Goal: Task Accomplishment & Management: Manage account settings

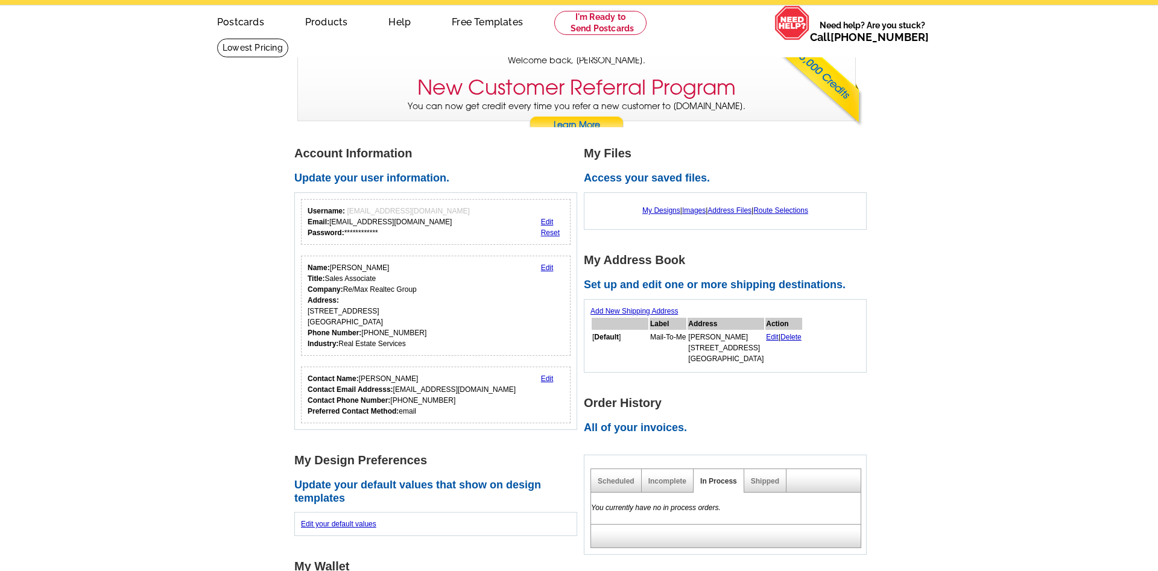
scroll to position [62, 0]
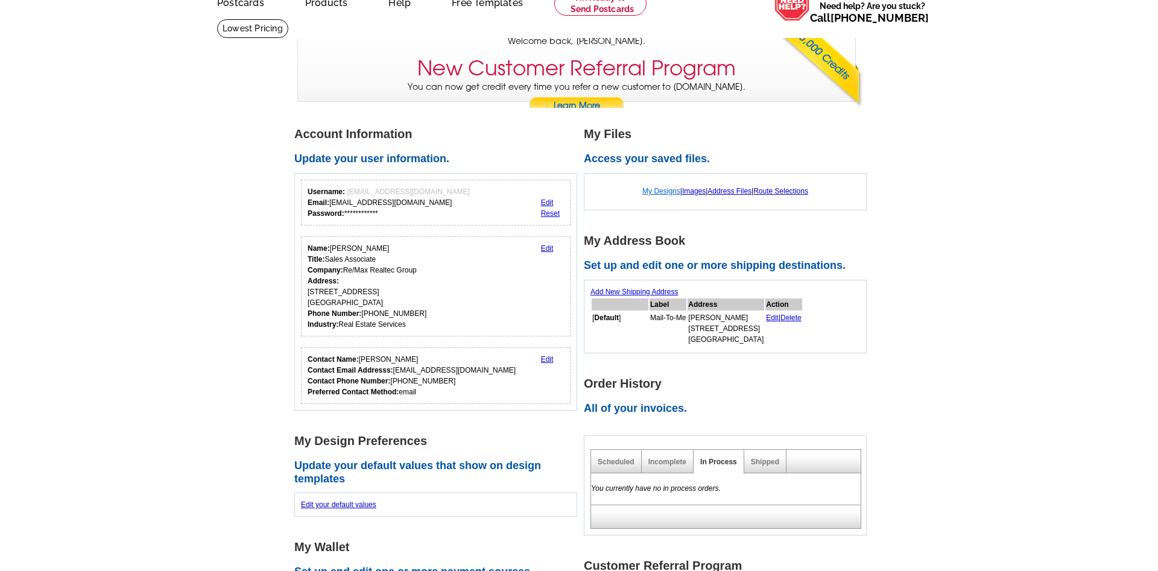
click at [660, 190] on link "My Designs" at bounding box center [662, 191] width 38 height 8
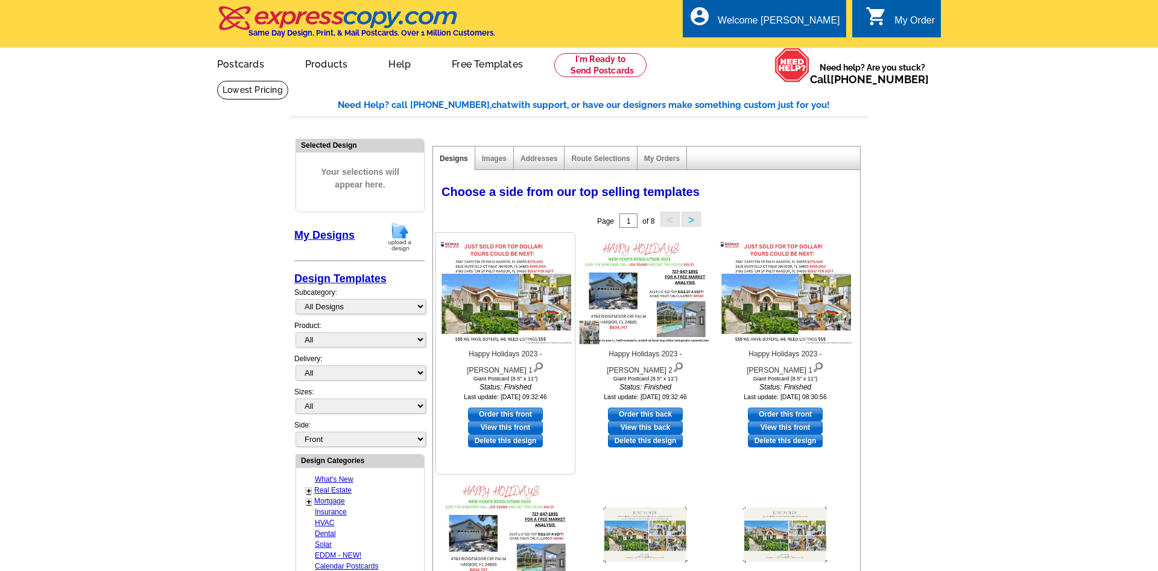
click at [531, 307] on img at bounding box center [505, 292] width 133 height 103
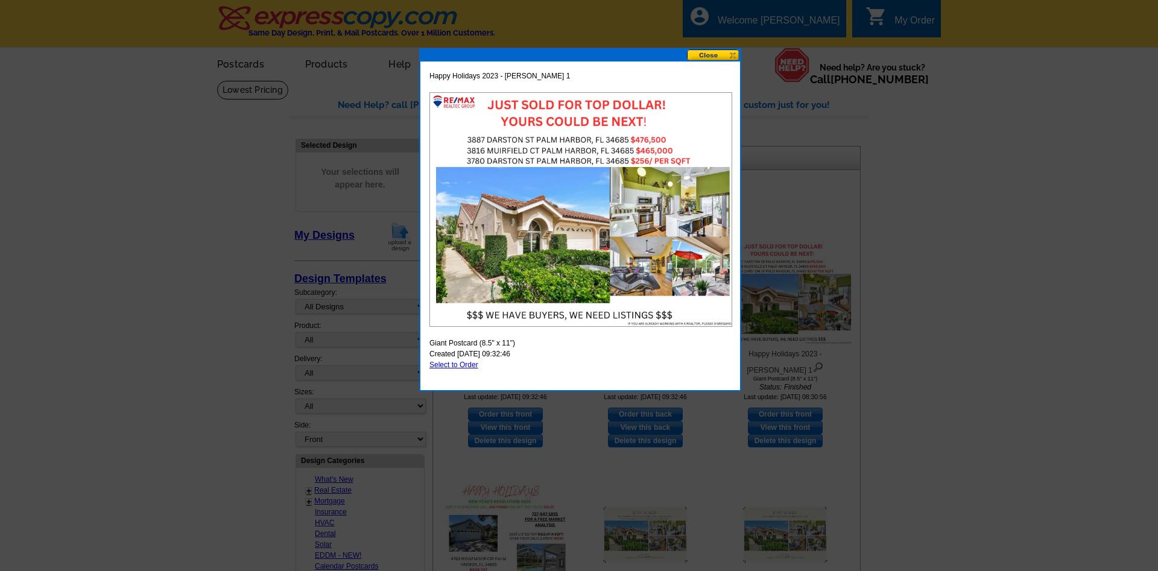
click at [720, 54] on button at bounding box center [713, 54] width 53 height 11
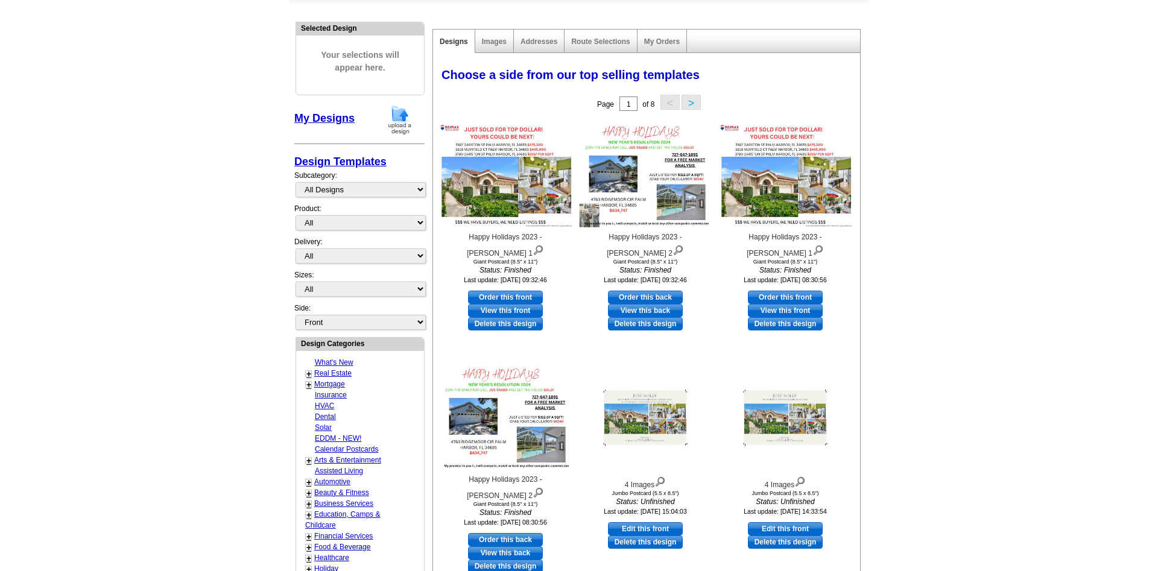
scroll to position [123, 0]
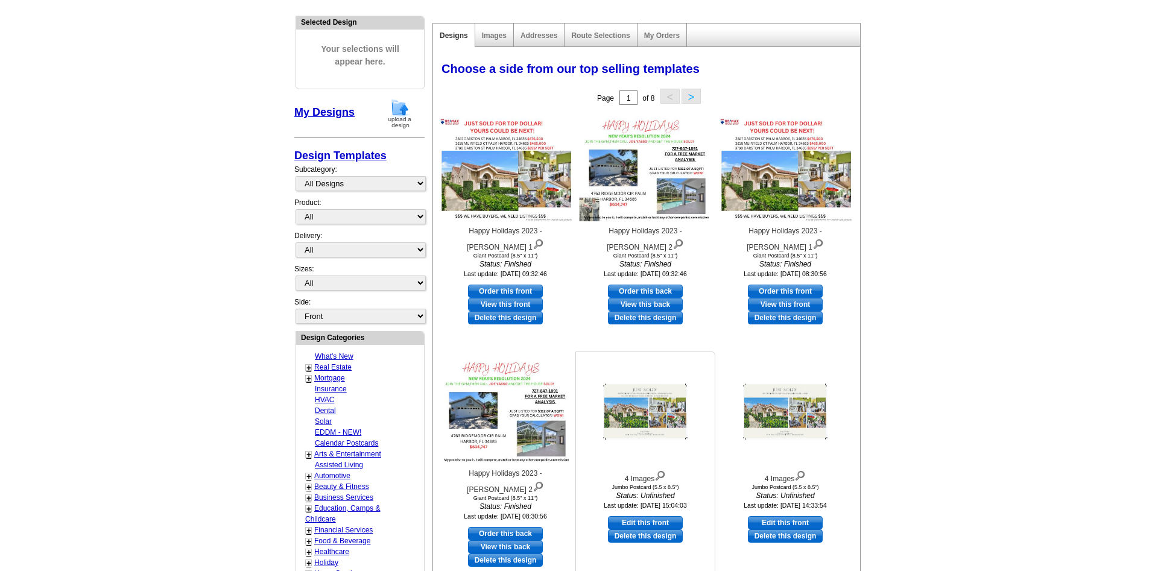
click at [638, 519] on link "Edit this front" at bounding box center [645, 522] width 75 height 13
select select "2"
select select "back"
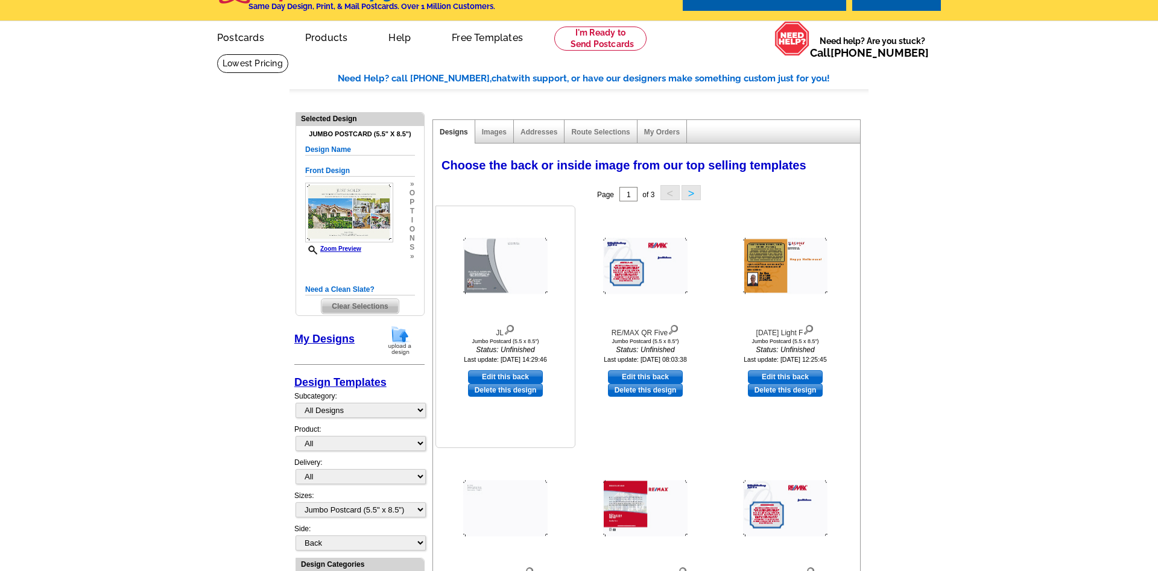
scroll to position [0, 0]
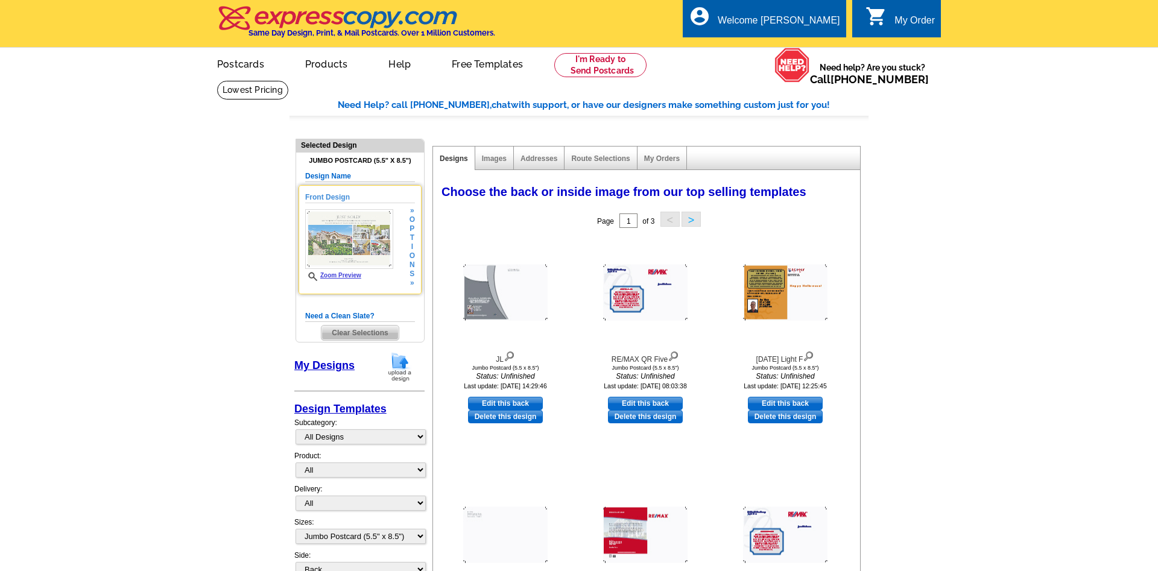
click at [370, 261] on img at bounding box center [349, 239] width 88 height 60
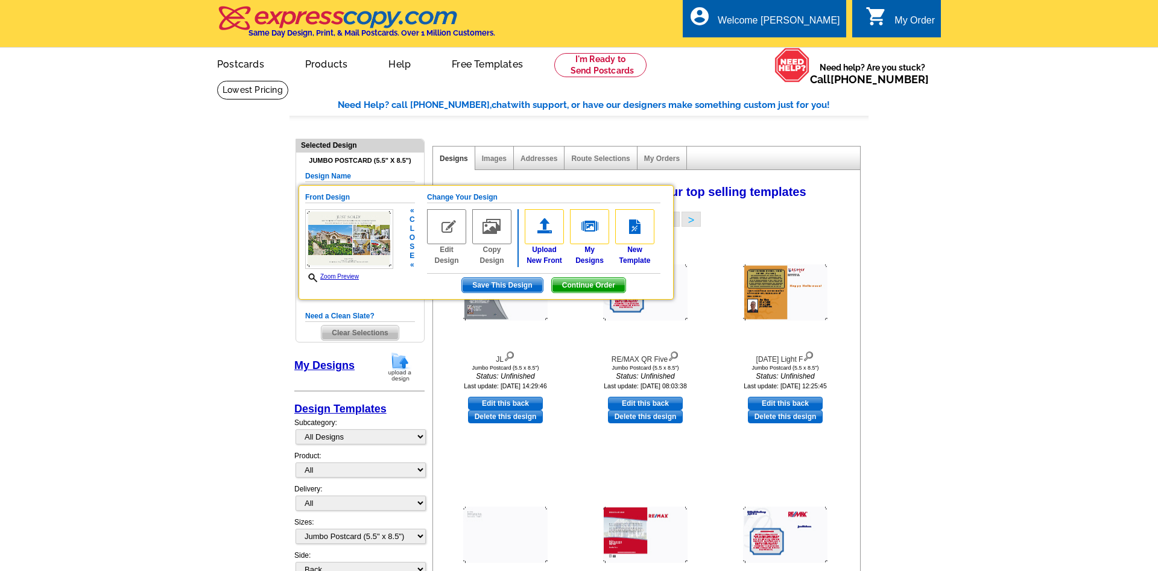
click at [440, 242] on img at bounding box center [446, 226] width 39 height 35
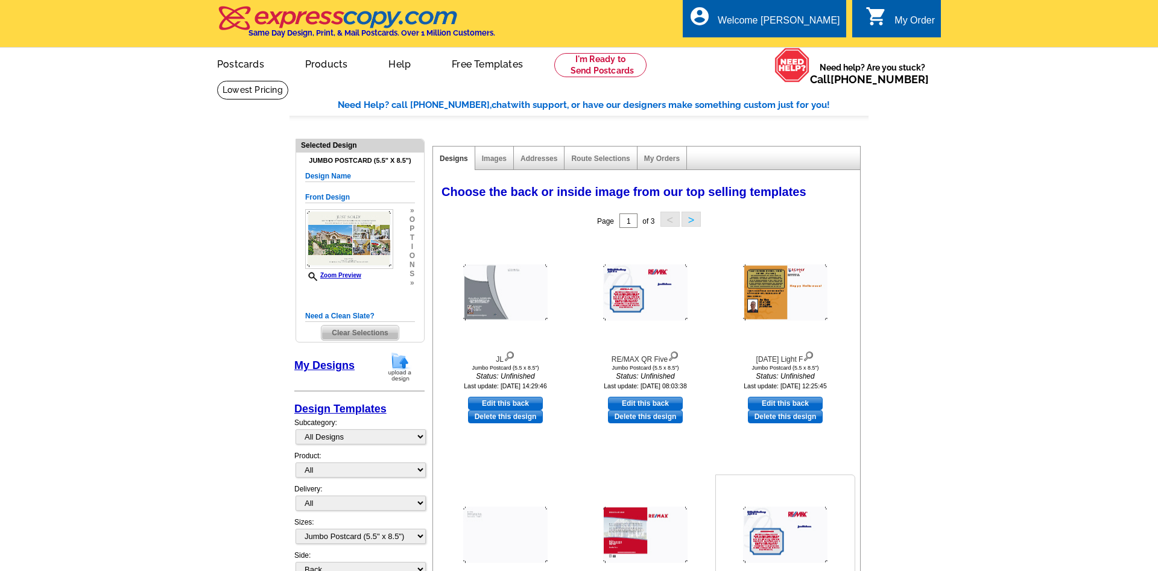
click at [778, 562] on img at bounding box center [785, 535] width 84 height 56
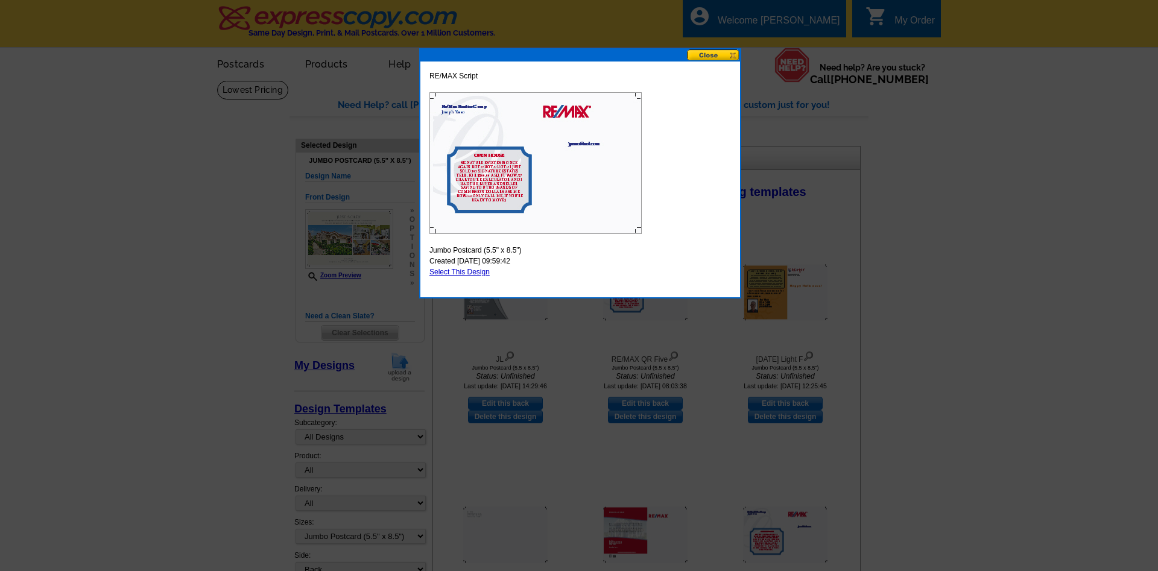
click at [734, 56] on button at bounding box center [713, 54] width 53 height 11
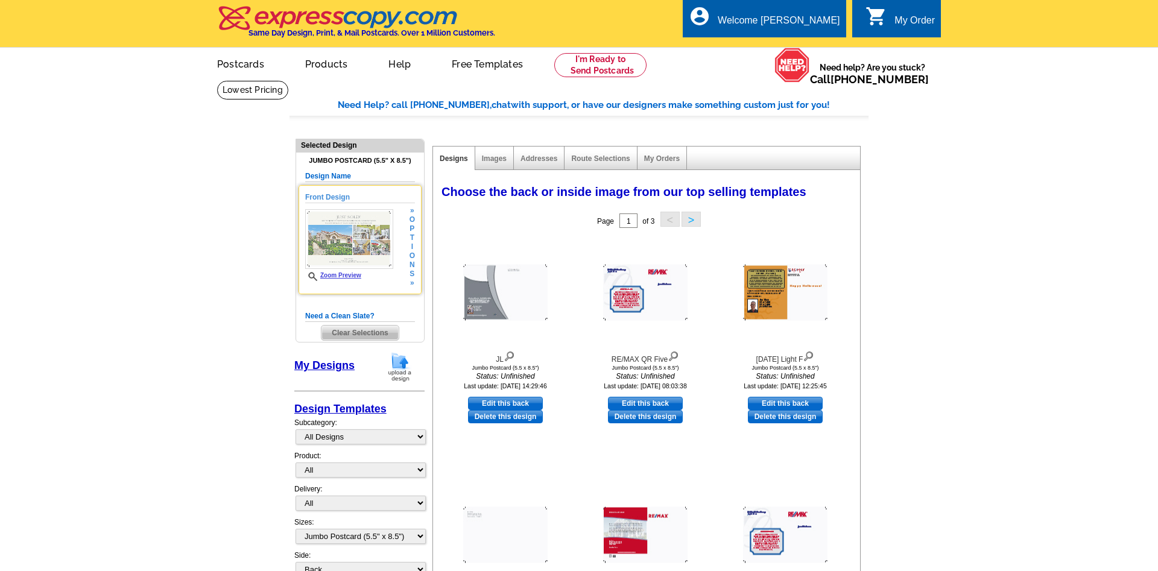
click at [383, 228] on img at bounding box center [349, 239] width 88 height 60
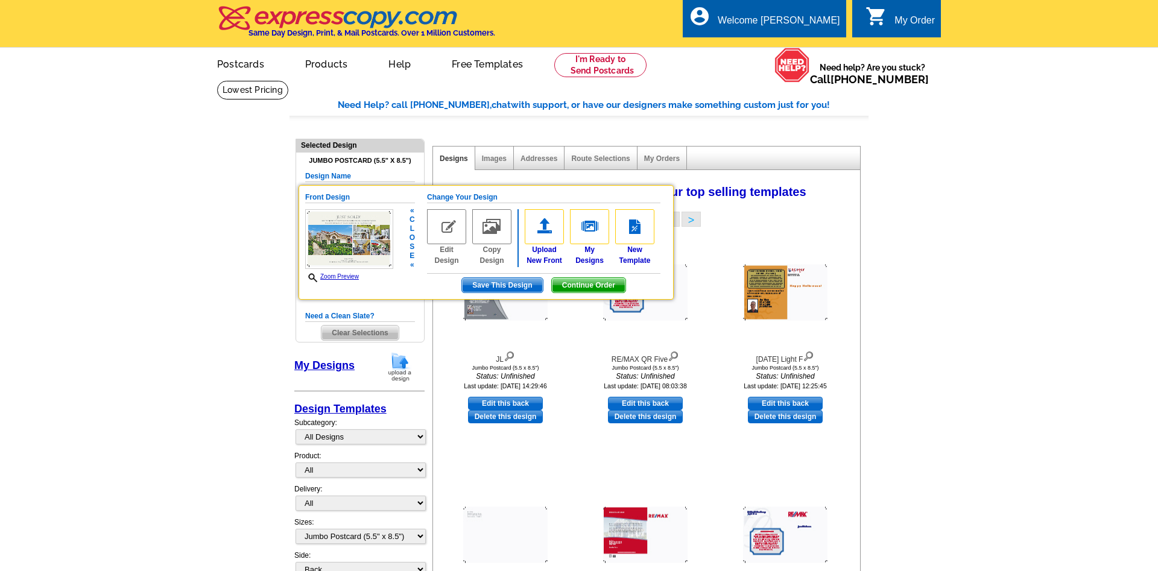
click at [495, 284] on span "Save This Design" at bounding box center [502, 285] width 80 height 14
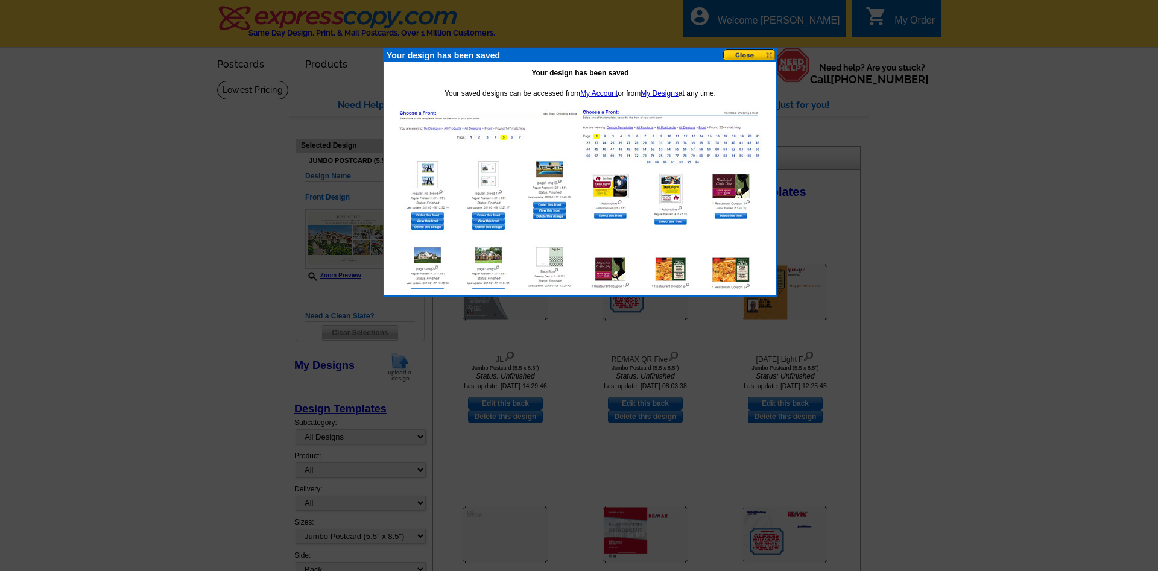
click at [743, 56] on button at bounding box center [749, 54] width 53 height 11
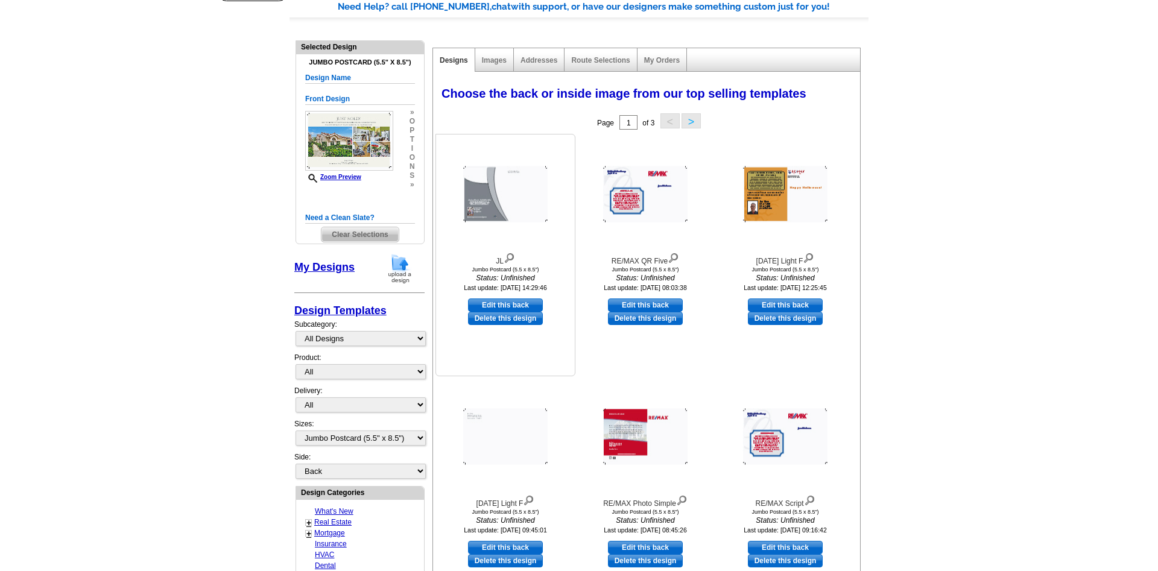
scroll to position [123, 0]
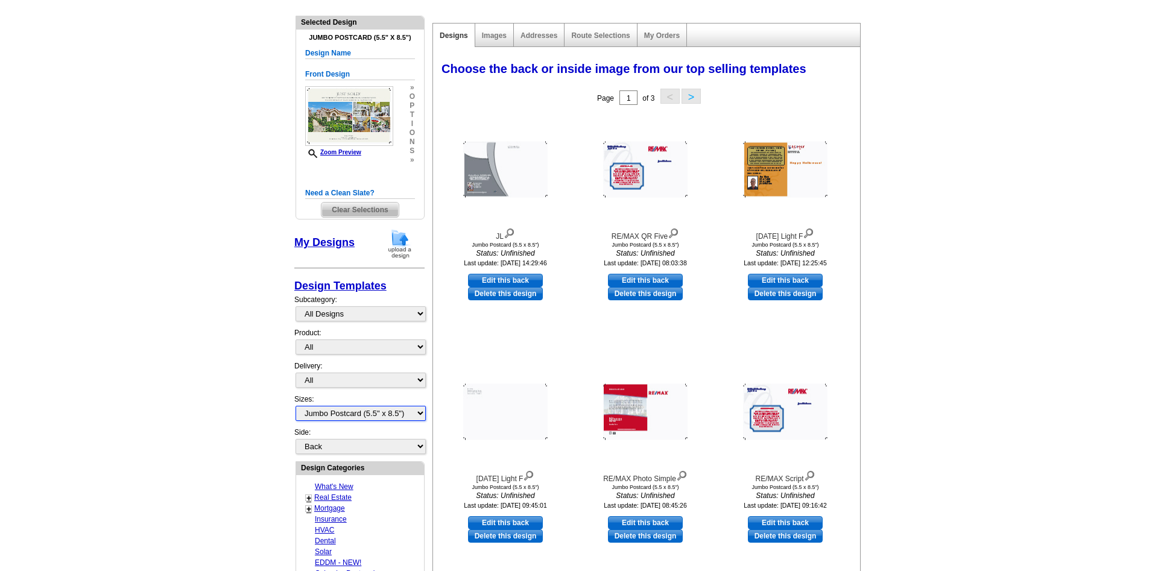
click at [296, 406] on select "All Jumbo Postcard (5.5" x 8.5") Regular Postcard (4.25" x 5.6") Panoramic Post…" at bounding box center [361, 413] width 130 height 15
click option "Jumbo Postcard (5.5" x 8.5")" at bounding box center [0, 0] width 0 height 0
click at [296, 340] on select "All Postcards Letters and flyers Business Cards Door Hangers Greeting Cards" at bounding box center [361, 347] width 130 height 15
click at [419, 348] on select "All Postcards Letters and flyers Business Cards Door Hangers Greeting Cards" at bounding box center [361, 347] width 130 height 15
click at [296, 340] on select "All Postcards Letters and flyers Business Cards Door Hangers Greeting Cards" at bounding box center [361, 347] width 130 height 15
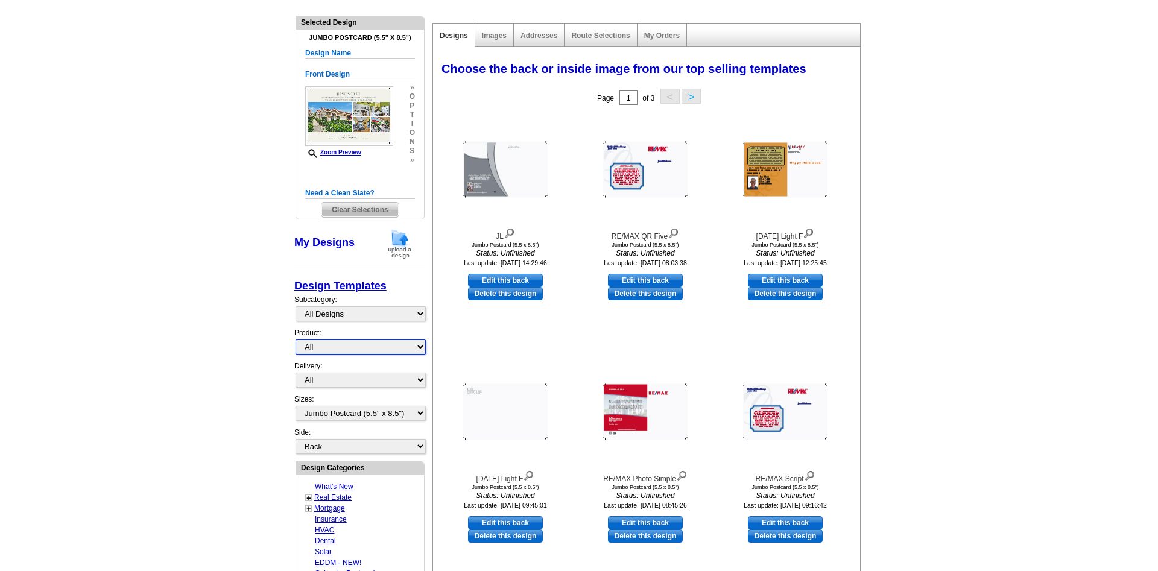
select select "1"
click option "Postcards" at bounding box center [0, 0] width 0 height 0
select select
select select "front"
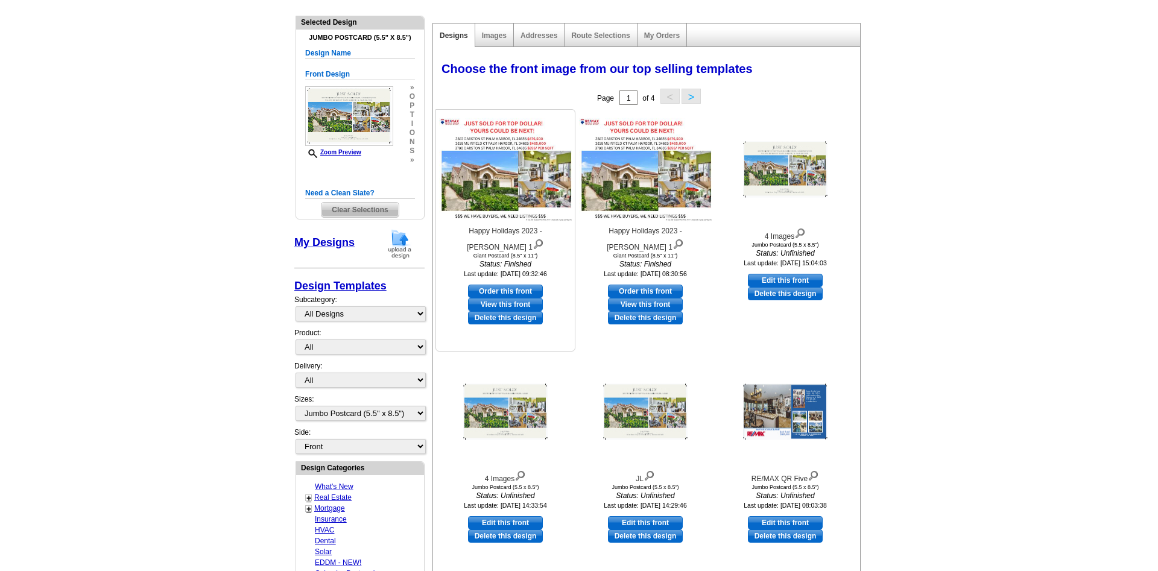
click at [513, 201] on img at bounding box center [505, 169] width 133 height 103
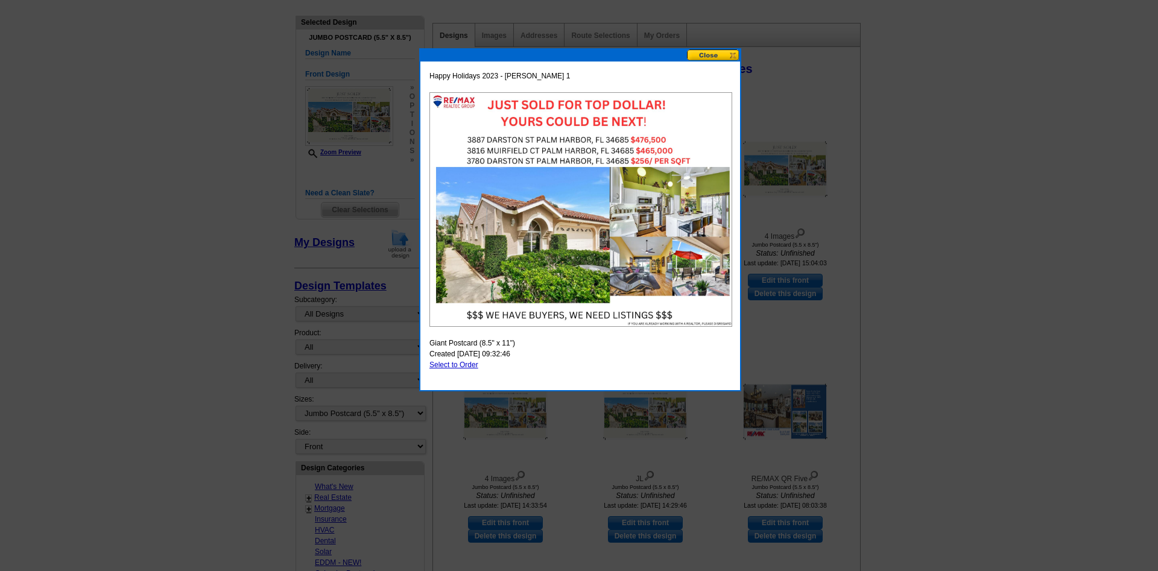
click at [672, 311] on img at bounding box center [581, 209] width 303 height 235
click at [730, 56] on button at bounding box center [713, 54] width 53 height 11
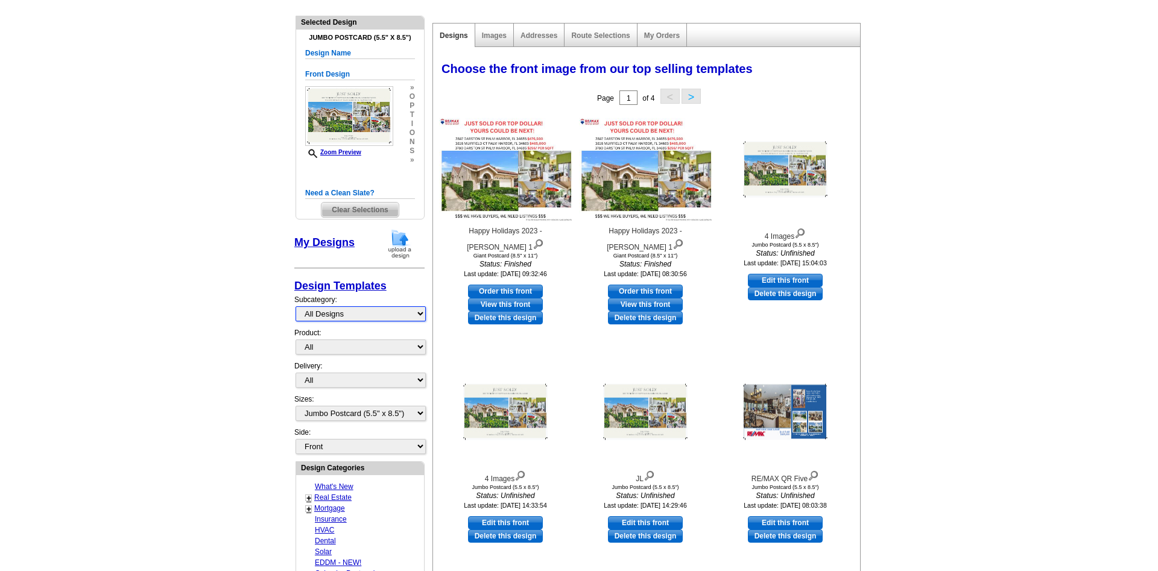
click at [296, 306] on select "All Designs Finished Designs Unfinished Designs" at bounding box center [361, 313] width 130 height 15
click at [420, 314] on select "All Designs Finished Designs Unfinished Designs" at bounding box center [361, 313] width 130 height 15
click at [296, 340] on select "All Postcards Letters and flyers Business Cards Door Hangers Greeting Cards" at bounding box center [361, 347] width 130 height 15
select select "1"
click option "Postcards" at bounding box center [0, 0] width 0 height 0
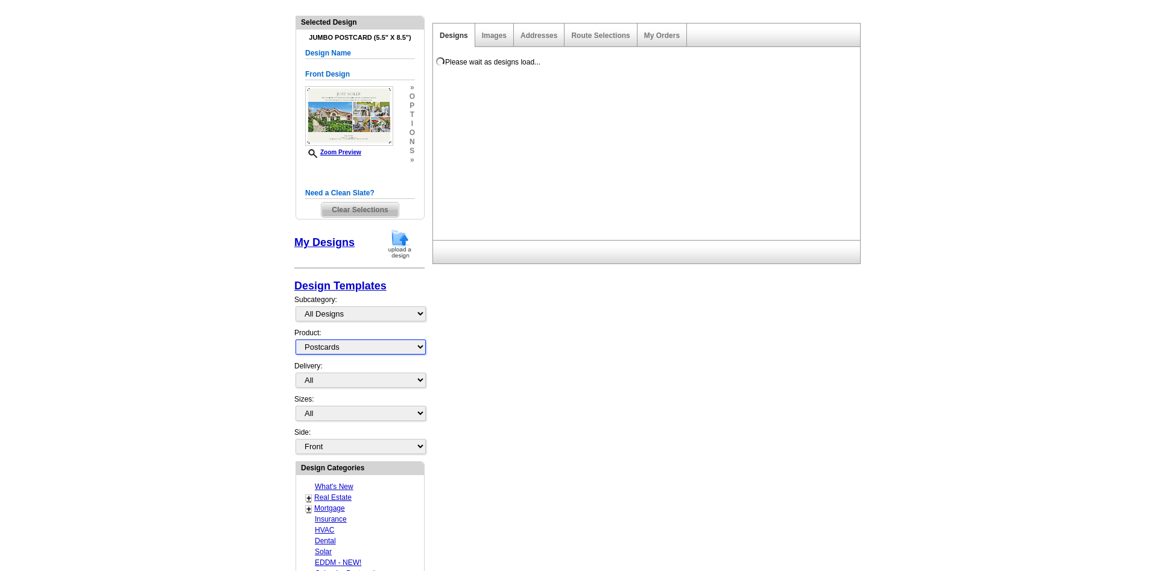
select select
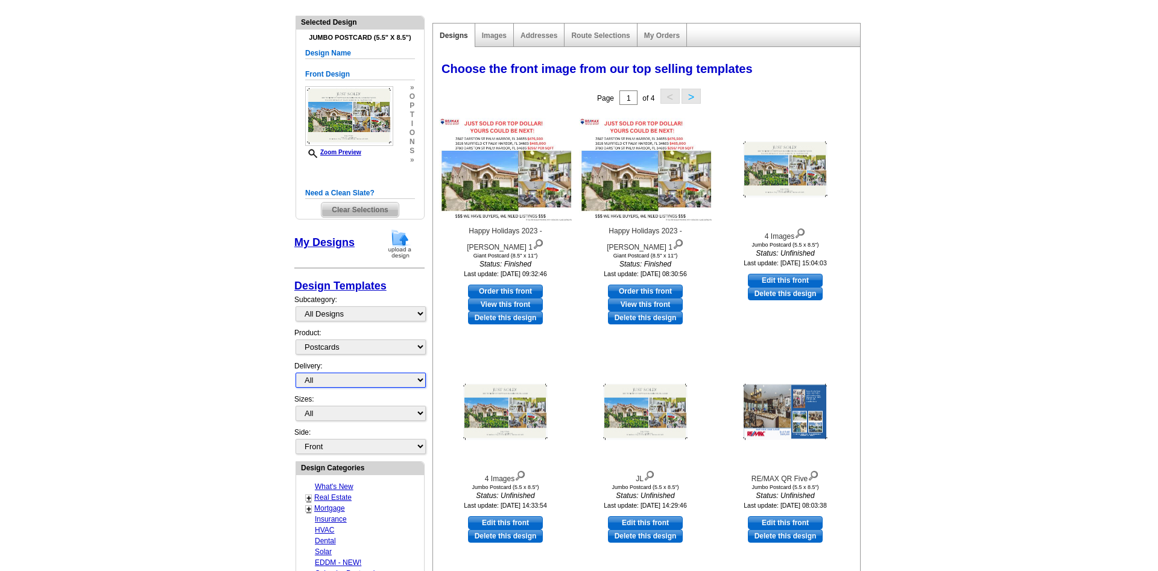
click at [296, 373] on select "All First Class Mail Shipped to Me EDDM Save 66% on Postage" at bounding box center [361, 380] width 130 height 15
select select "4"
click option "EDDM Save 66% on Postage" at bounding box center [0, 0] width 0 height 0
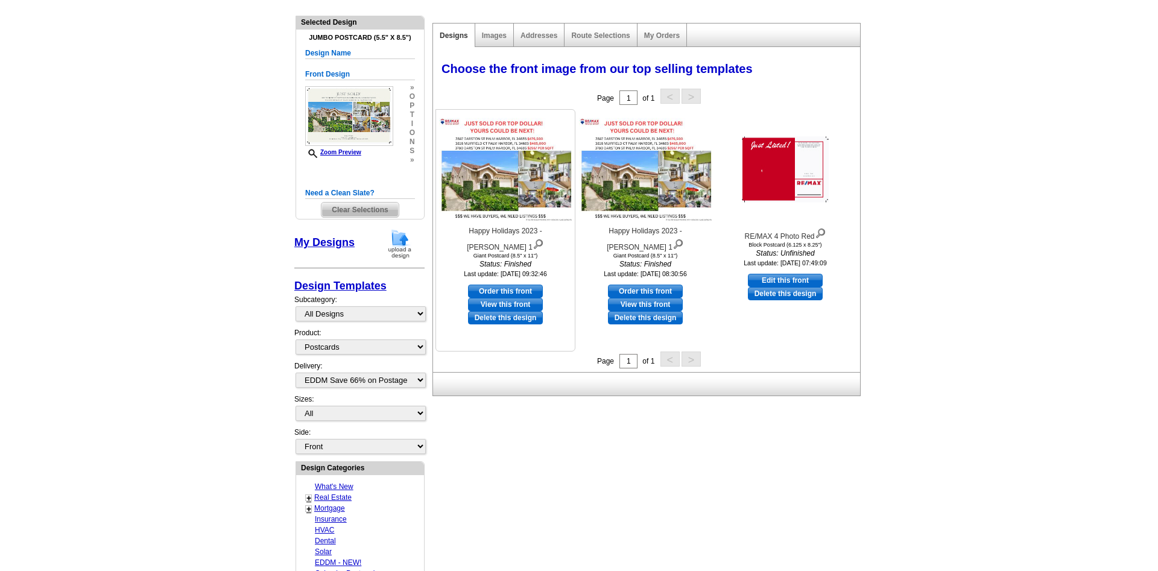
click at [502, 298] on link "View this front" at bounding box center [505, 304] width 75 height 13
